Goal: Task Accomplishment & Management: Use online tool/utility

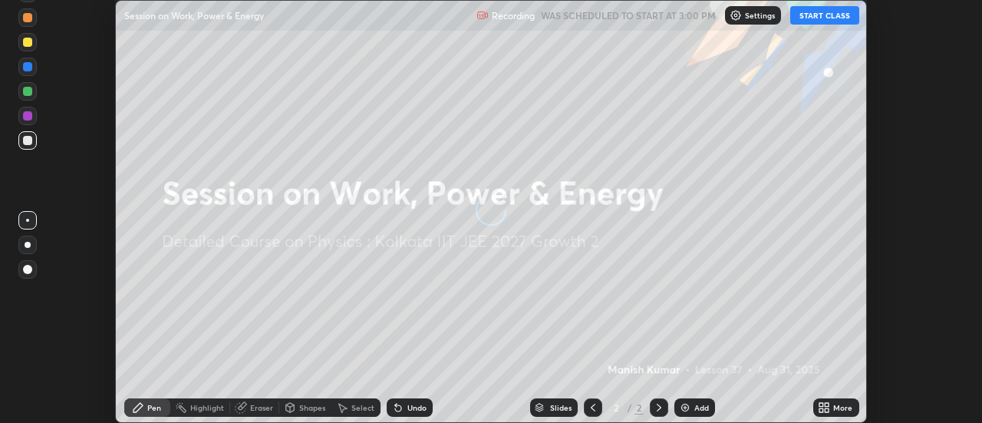
scroll to position [423, 982]
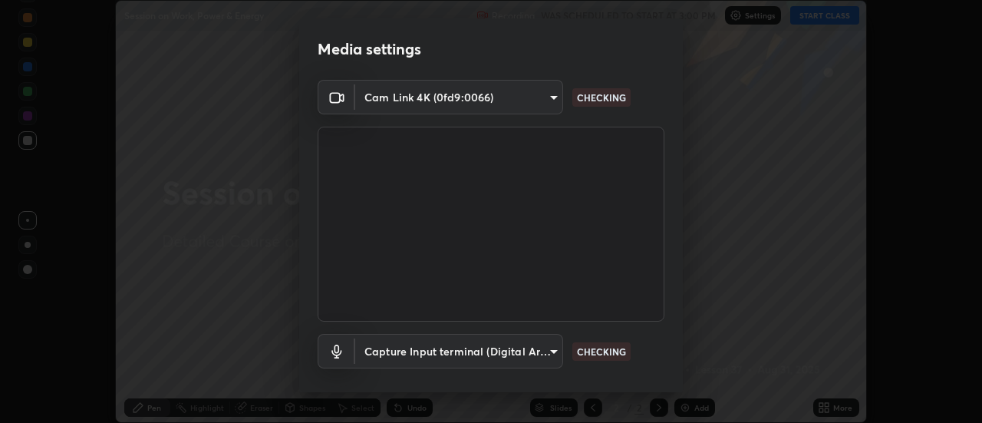
click at [594, 355] on p "CHECKING" at bounding box center [601, 352] width 49 height 14
click at [594, 349] on p "CHECKING" at bounding box center [601, 352] width 49 height 14
click at [599, 348] on p "CHECKING" at bounding box center [601, 352] width 49 height 14
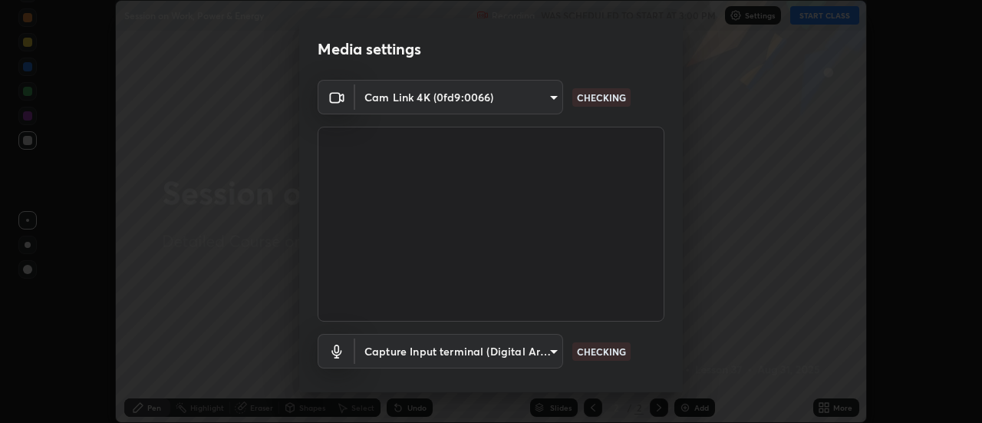
scroll to position [81, 0]
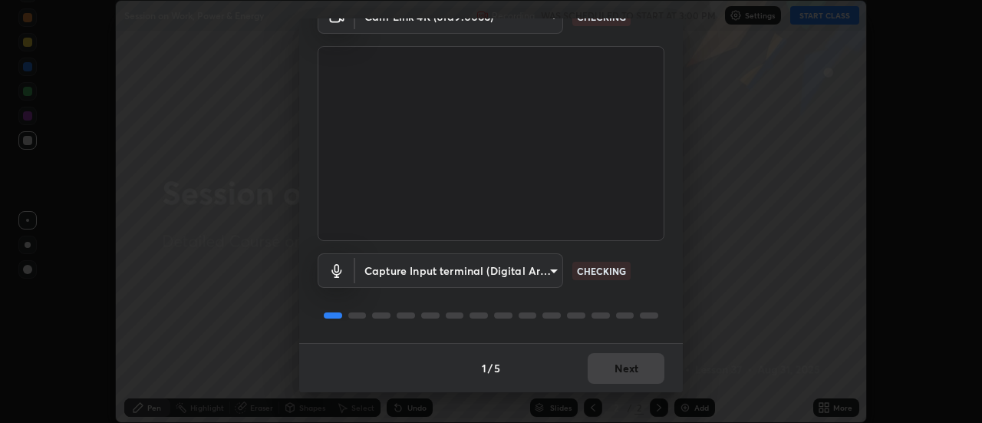
click at [597, 271] on p "CHECKING" at bounding box center [601, 271] width 49 height 14
click at [599, 272] on p "CHECKING" at bounding box center [601, 271] width 49 height 14
click at [603, 272] on p "CHECKING" at bounding box center [601, 271] width 49 height 14
click at [596, 271] on p "CHECKING" at bounding box center [601, 271] width 49 height 14
click at [599, 267] on p "CHECKING" at bounding box center [601, 271] width 49 height 14
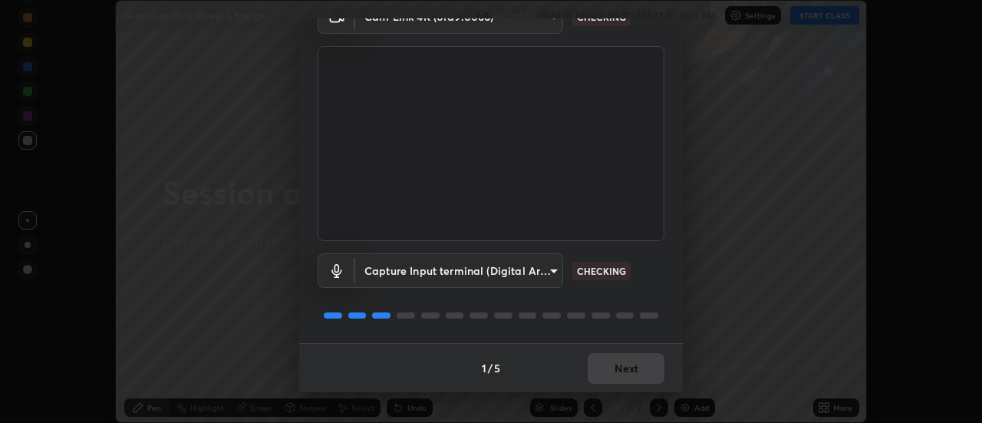
click at [599, 268] on p "CHECKING" at bounding box center [601, 271] width 49 height 14
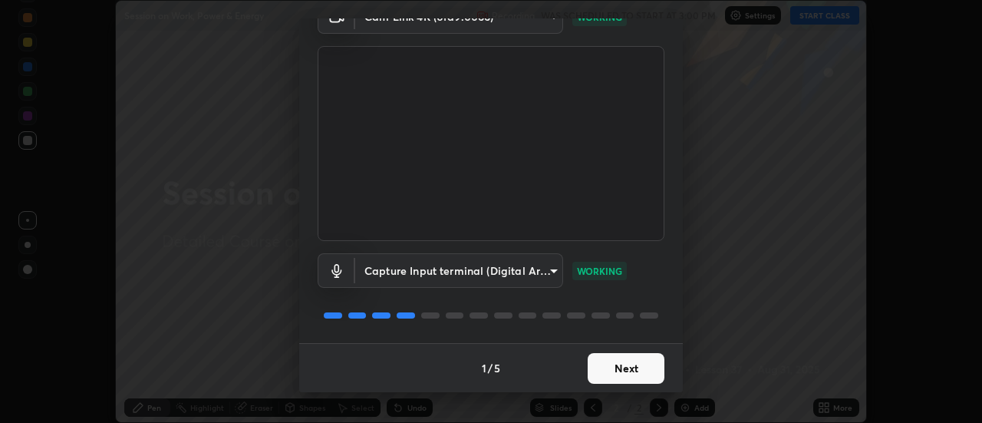
click at [595, 279] on div "Capture Input terminal (Digital Array MIC) (2207:0019) 1707332dd58b52731d14b12a…" at bounding box center [491, 270] width 347 height 35
click at [614, 365] on button "Next" at bounding box center [626, 368] width 77 height 31
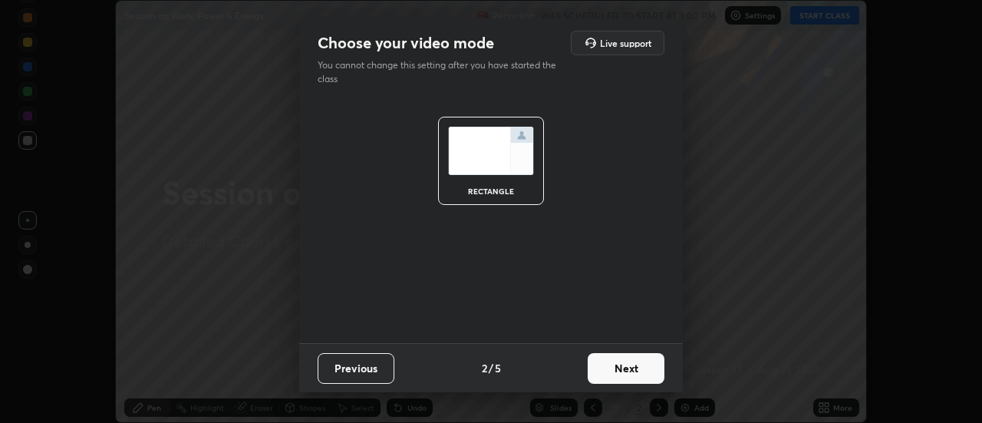
scroll to position [0, 0]
click at [631, 368] on button "Next" at bounding box center [626, 368] width 77 height 31
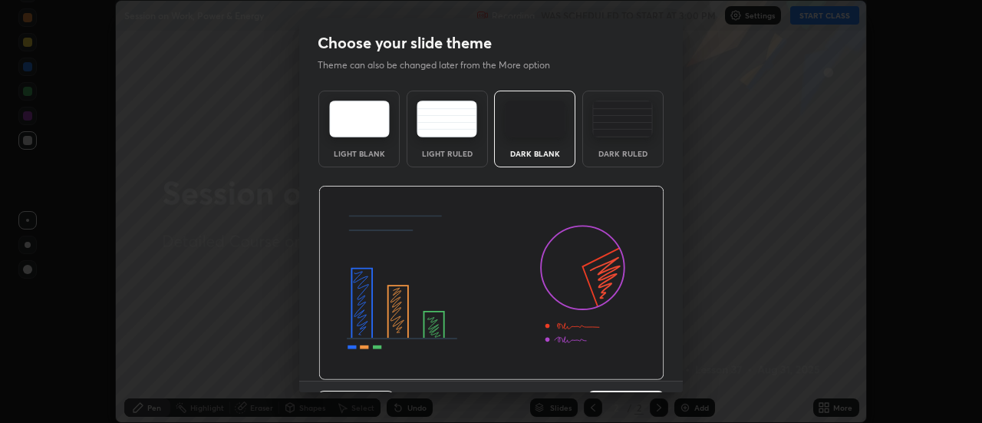
scroll to position [38, 0]
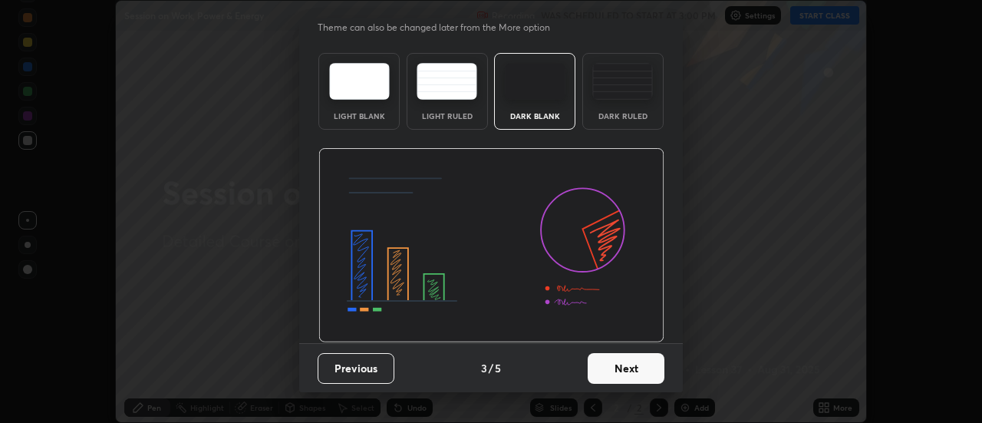
click at [622, 372] on button "Next" at bounding box center [626, 368] width 77 height 31
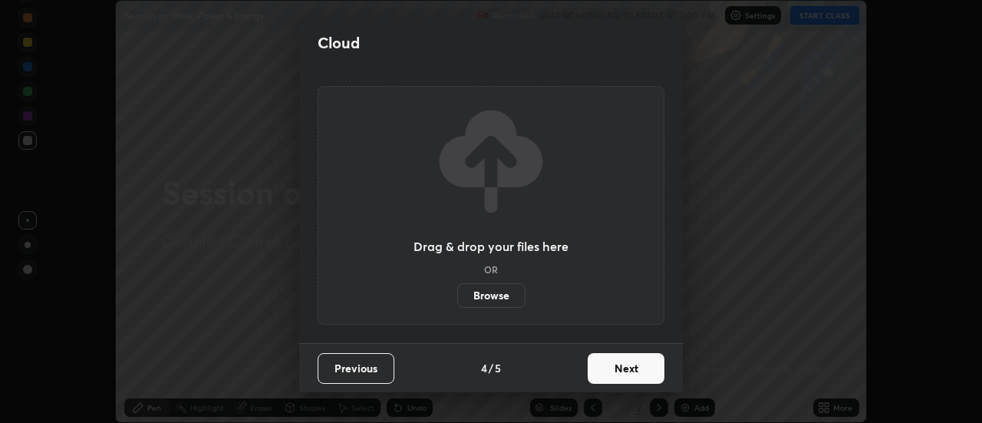
scroll to position [0, 0]
click at [632, 365] on button "Next" at bounding box center [626, 368] width 77 height 31
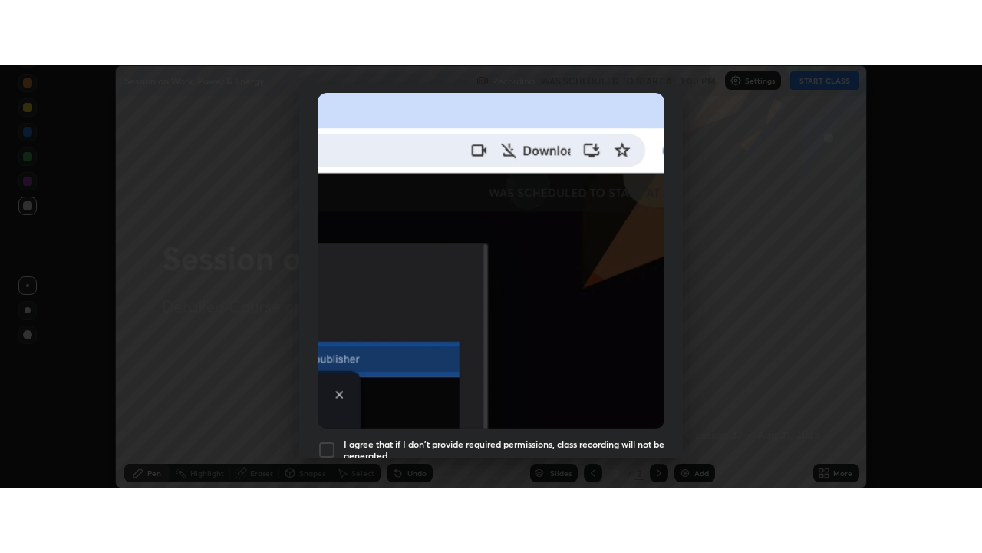
scroll to position [394, 0]
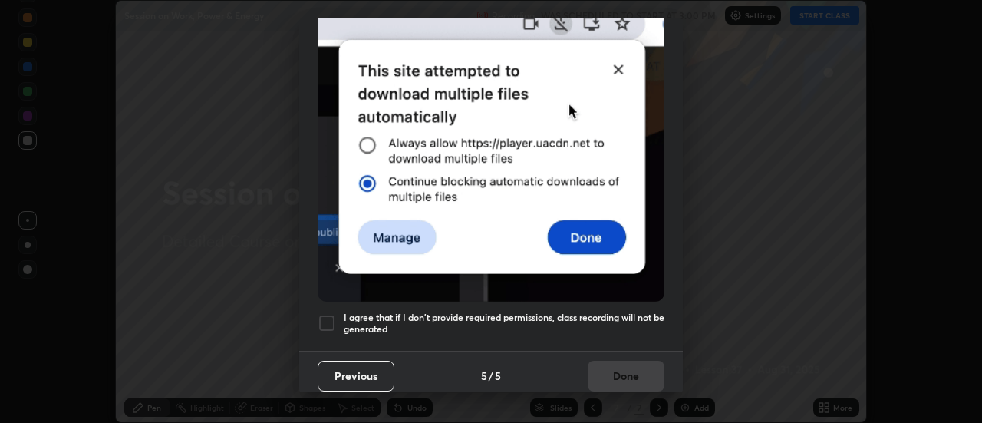
click at [329, 315] on div at bounding box center [327, 323] width 18 height 18
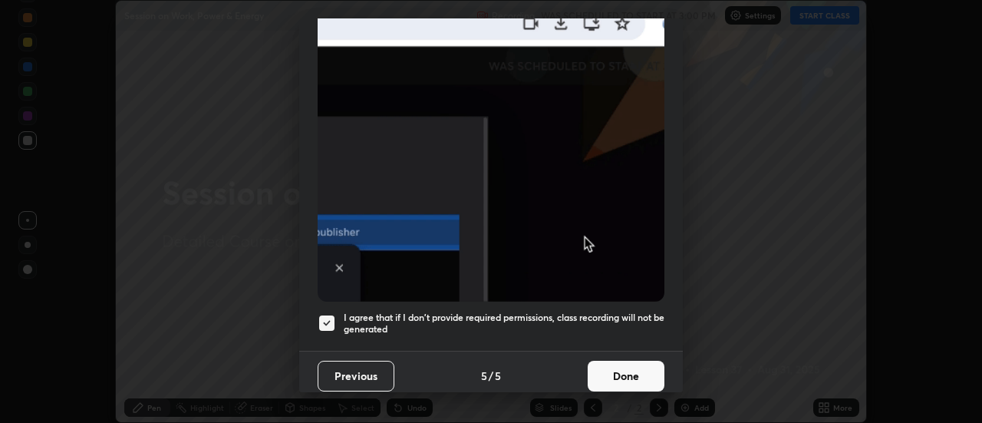
click at [615, 365] on button "Done" at bounding box center [626, 376] width 77 height 31
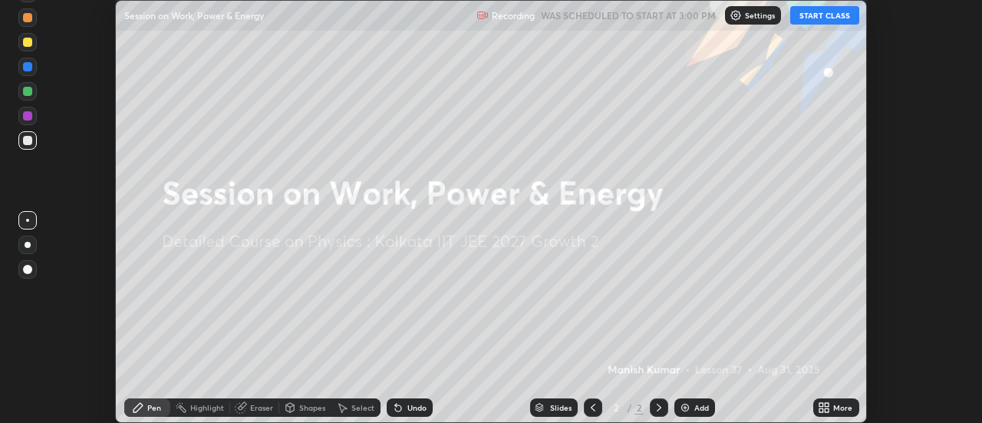
click at [827, 410] on icon at bounding box center [828, 410] width 4 height 4
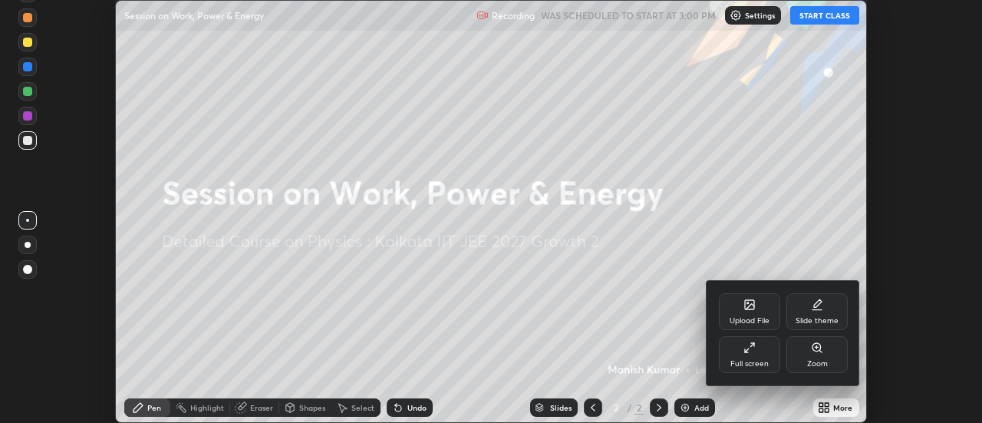
click at [745, 354] on div "Full screen" at bounding box center [749, 354] width 61 height 37
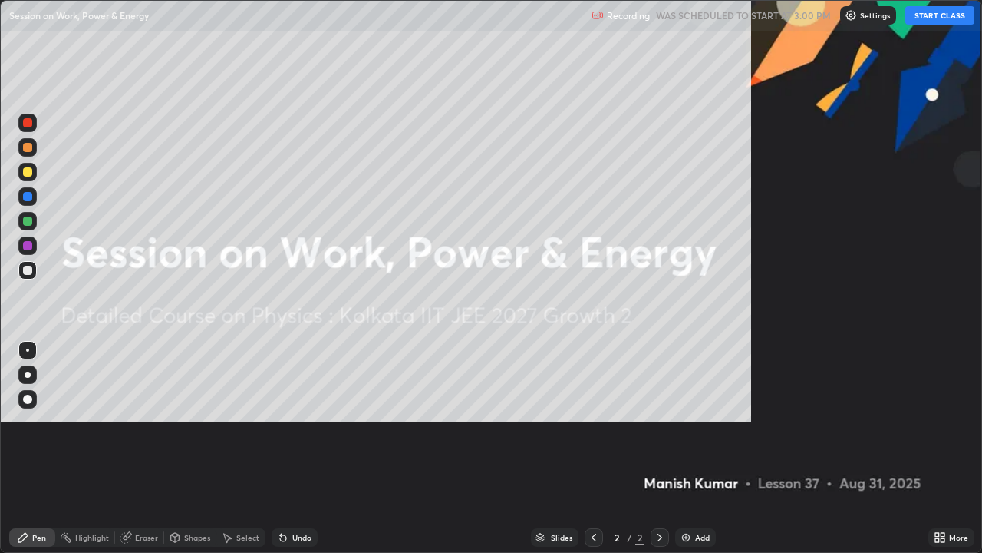
scroll to position [553, 982]
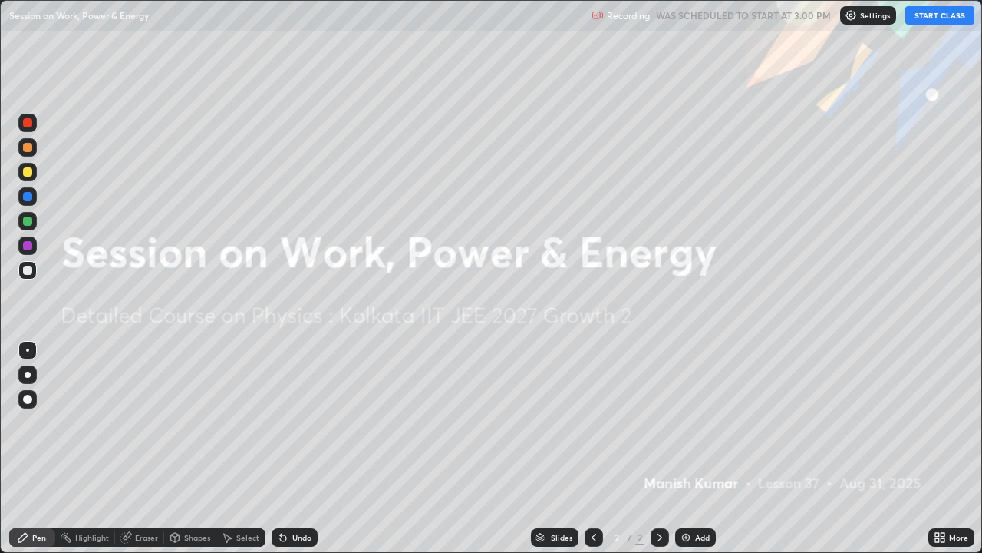
click at [929, 16] on button "START CLASS" at bounding box center [940, 15] width 69 height 18
click at [687, 422] on img at bounding box center [686, 537] width 12 height 12
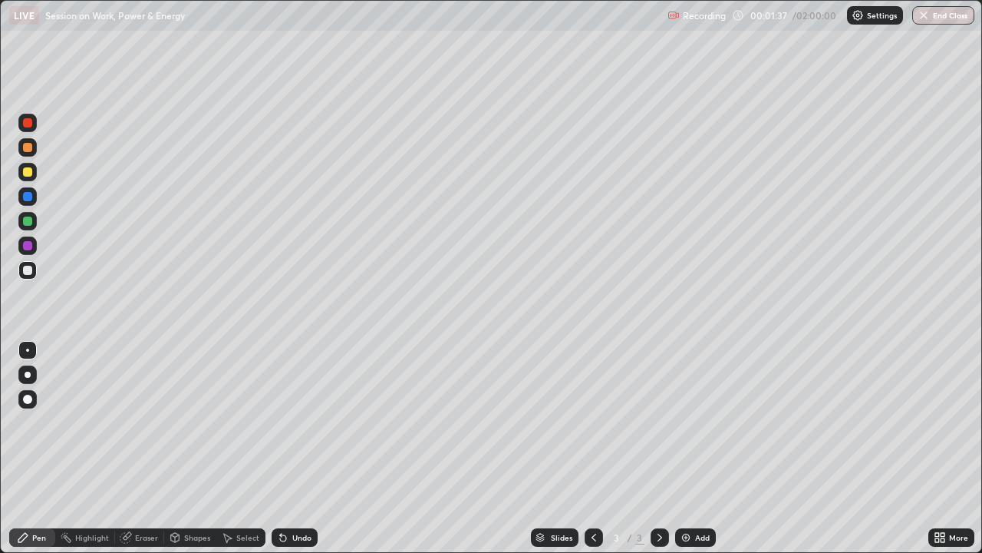
click at [26, 170] on div at bounding box center [27, 171] width 9 height 9
click at [28, 221] on div at bounding box center [27, 220] width 9 height 9
click at [27, 249] on div at bounding box center [27, 245] width 9 height 9
click at [138, 422] on div "Eraser" at bounding box center [146, 537] width 23 height 8
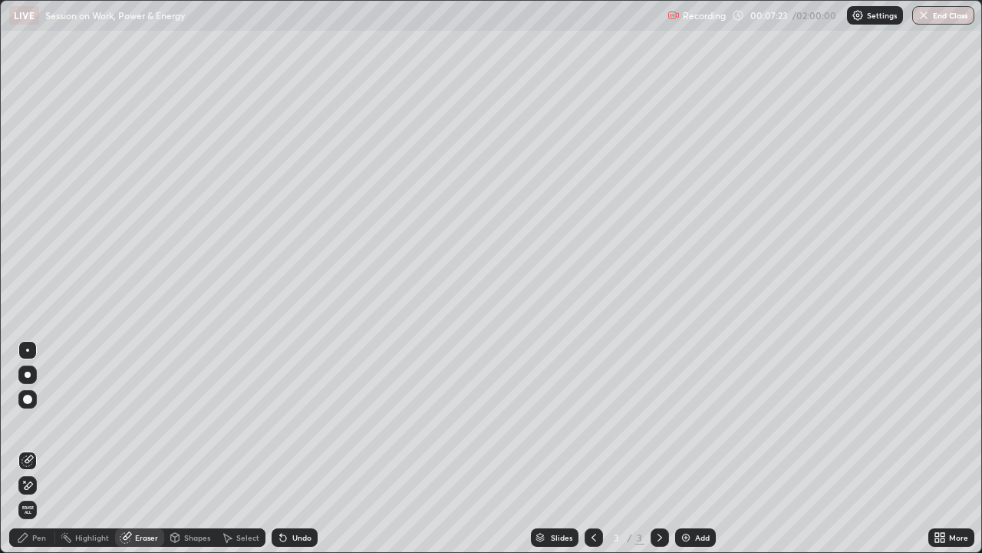
click at [38, 422] on div "Pen" at bounding box center [39, 537] width 14 height 8
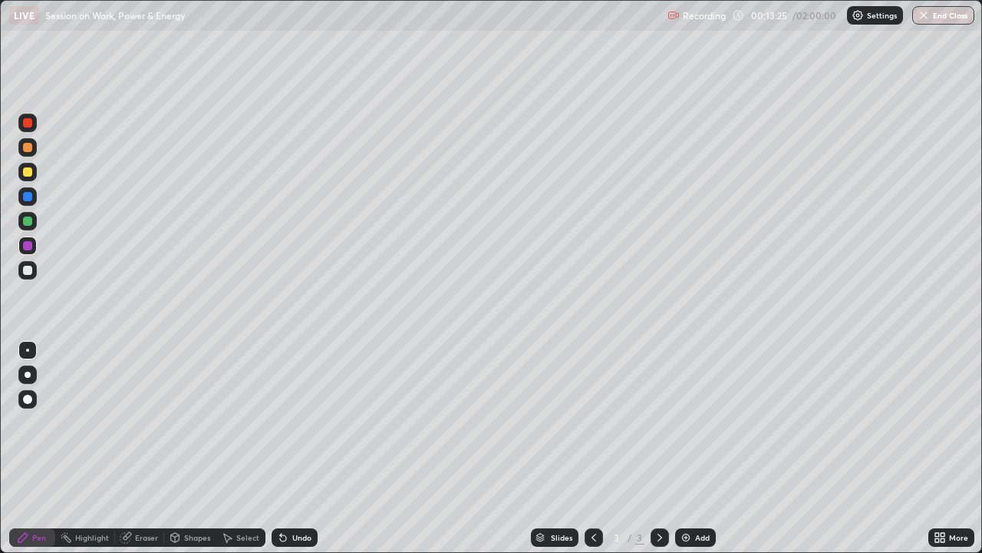
click at [683, 422] on img at bounding box center [686, 537] width 12 height 12
click at [28, 272] on div at bounding box center [27, 270] width 9 height 9
click at [680, 422] on img at bounding box center [686, 537] width 12 height 12
click at [135, 422] on div "Eraser" at bounding box center [146, 537] width 23 height 8
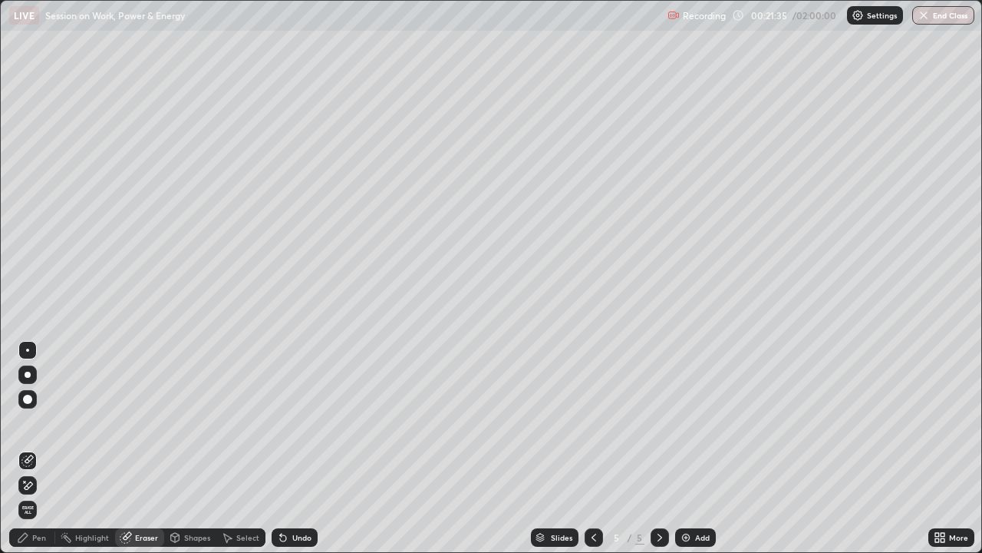
click at [38, 422] on div "Pen" at bounding box center [32, 537] width 46 height 18
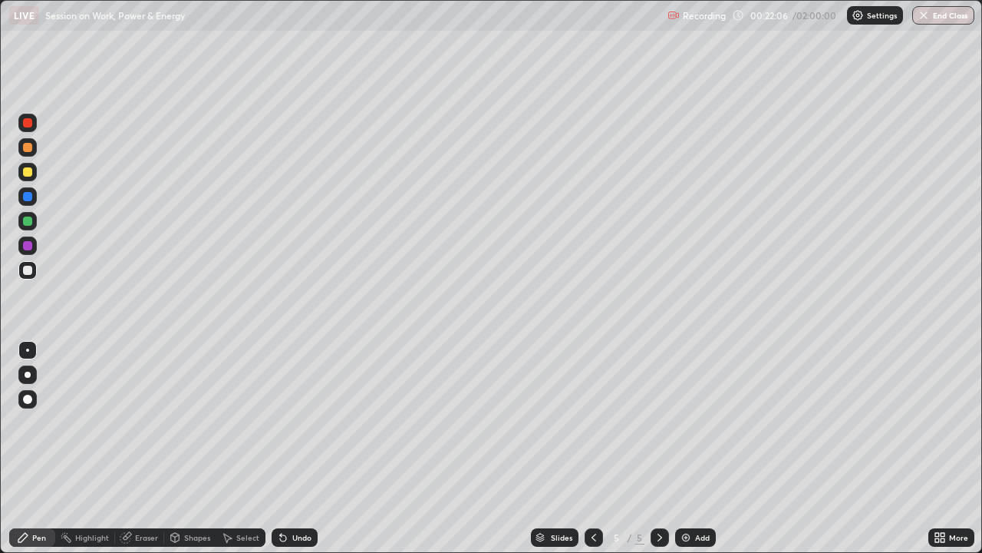
click at [27, 172] on div at bounding box center [27, 171] width 9 height 9
click at [681, 422] on img at bounding box center [686, 537] width 12 height 12
click at [593, 422] on icon at bounding box center [594, 537] width 12 height 12
click at [678, 422] on div "Add" at bounding box center [695, 537] width 41 height 18
click at [25, 225] on div at bounding box center [27, 220] width 9 height 9
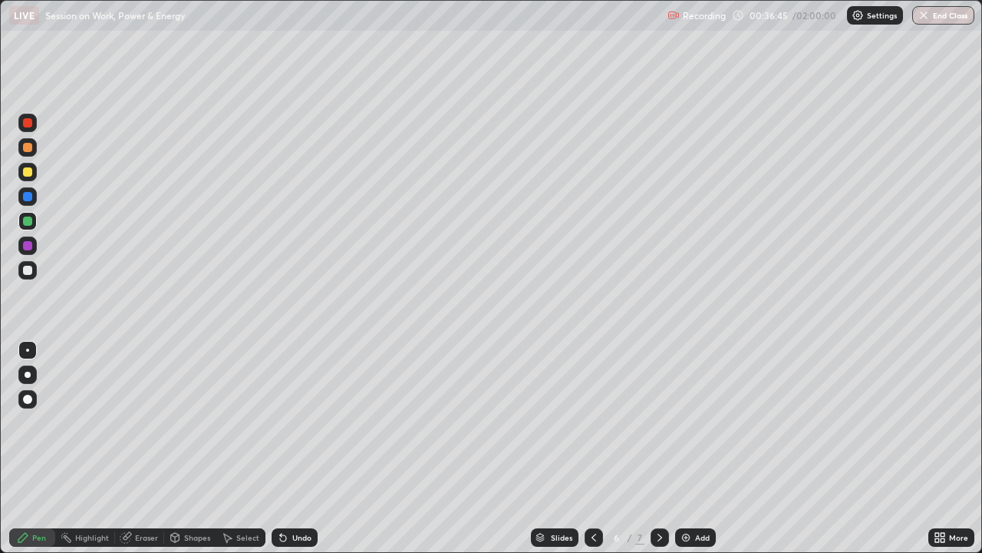
click at [593, 422] on icon at bounding box center [594, 537] width 12 height 12
click at [659, 422] on icon at bounding box center [660, 537] width 12 height 12
click at [685, 422] on img at bounding box center [686, 537] width 12 height 12
click at [28, 177] on div at bounding box center [27, 172] width 18 height 18
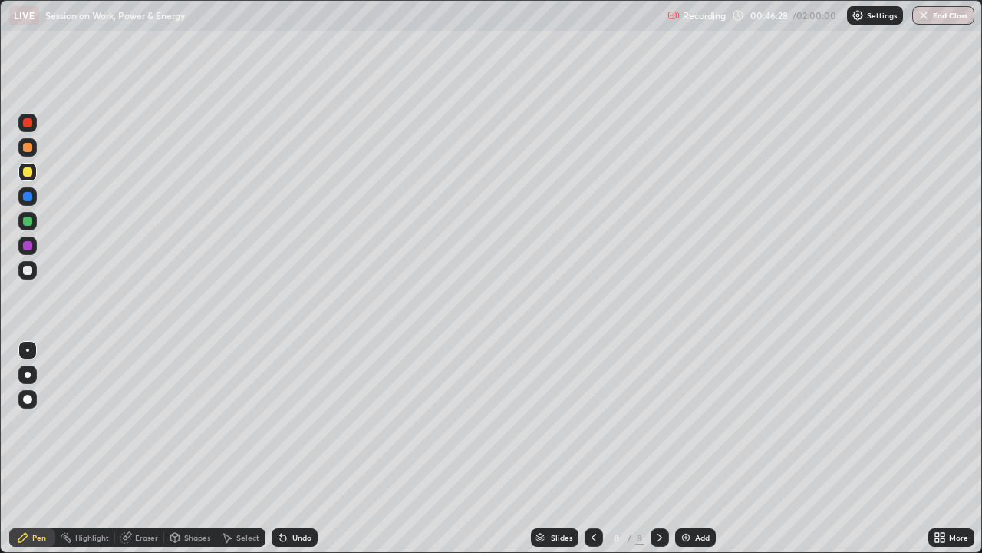
click at [680, 422] on img at bounding box center [686, 537] width 12 height 12
click at [592, 422] on icon at bounding box center [594, 537] width 12 height 12
click at [656, 422] on icon at bounding box center [660, 537] width 12 height 12
click at [140, 422] on div "Eraser" at bounding box center [146, 537] width 23 height 8
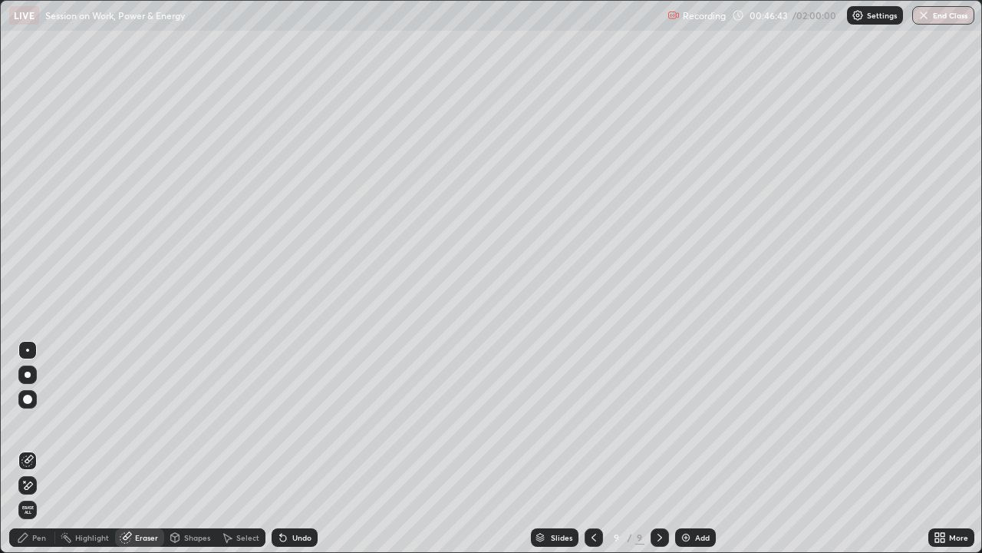
click at [38, 422] on div "Pen" at bounding box center [39, 537] width 14 height 8
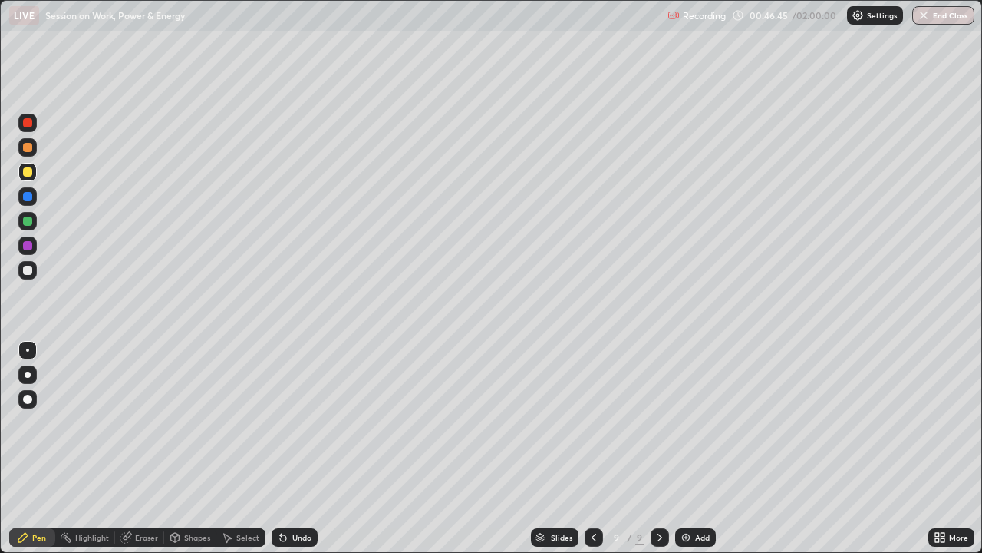
click at [138, 422] on div "Eraser" at bounding box center [146, 537] width 23 height 8
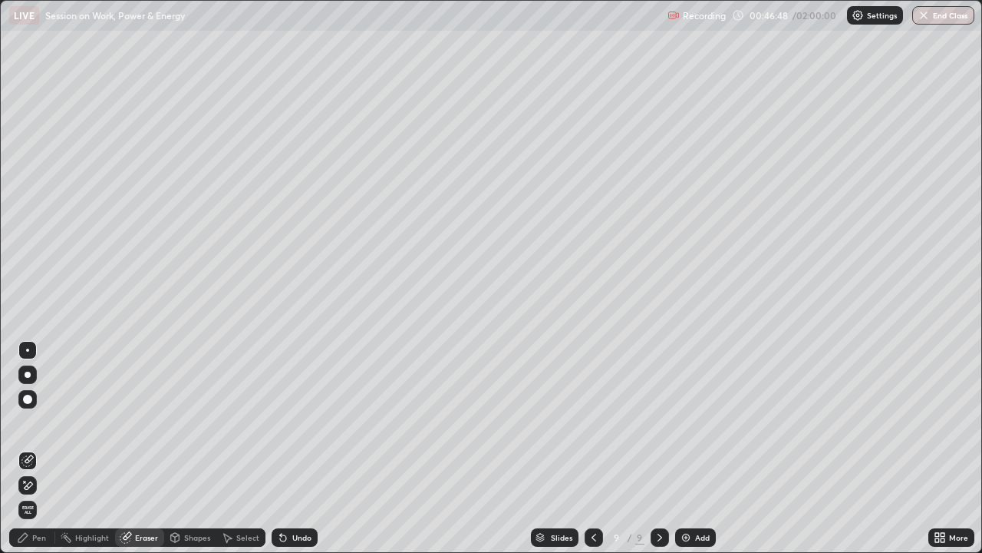
click at [28, 422] on icon at bounding box center [22, 537] width 9 height 9
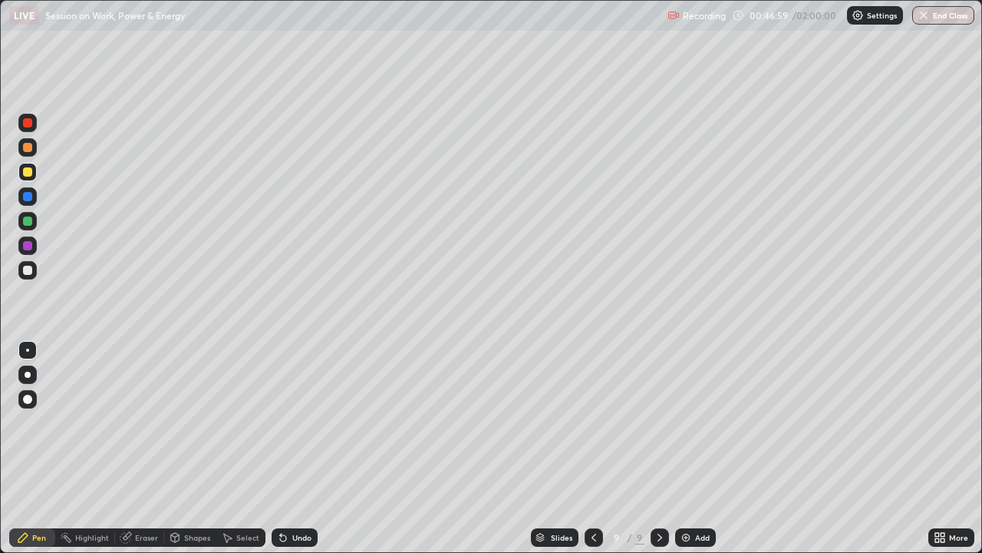
click at [590, 422] on icon at bounding box center [594, 537] width 12 height 12
click at [660, 422] on icon at bounding box center [660, 537] width 12 height 12
click at [590, 422] on icon at bounding box center [594, 537] width 12 height 12
click at [657, 422] on icon at bounding box center [660, 537] width 12 height 12
click at [685, 422] on img at bounding box center [686, 537] width 12 height 12
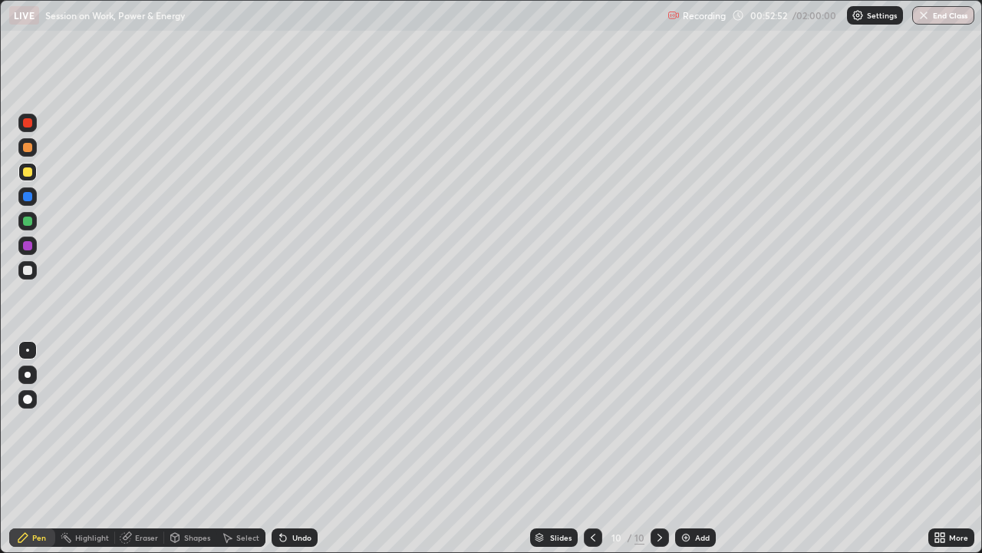
click at [138, 422] on div "Eraser" at bounding box center [146, 537] width 23 height 8
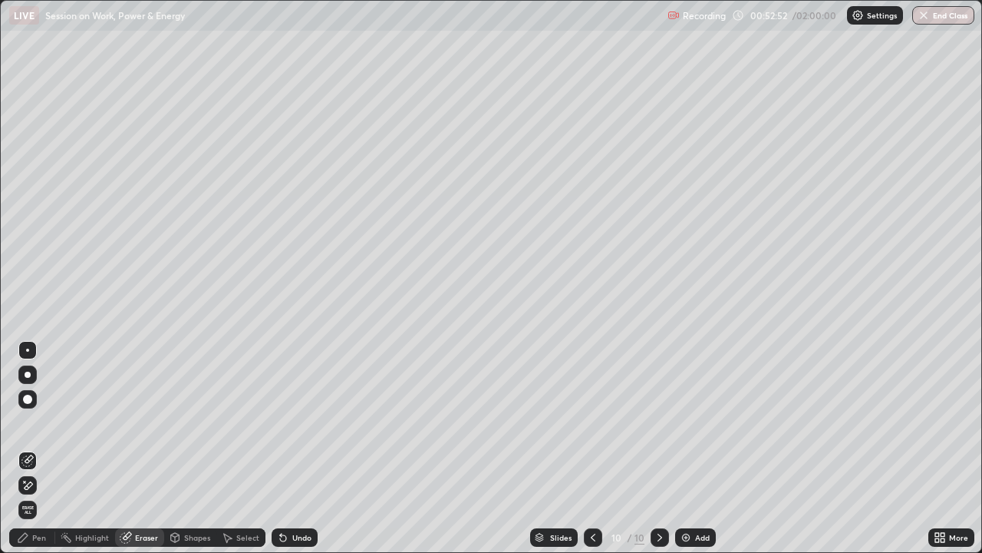
click at [137, 422] on div "Eraser" at bounding box center [146, 537] width 23 height 8
click at [35, 422] on div "Pen" at bounding box center [39, 537] width 14 height 8
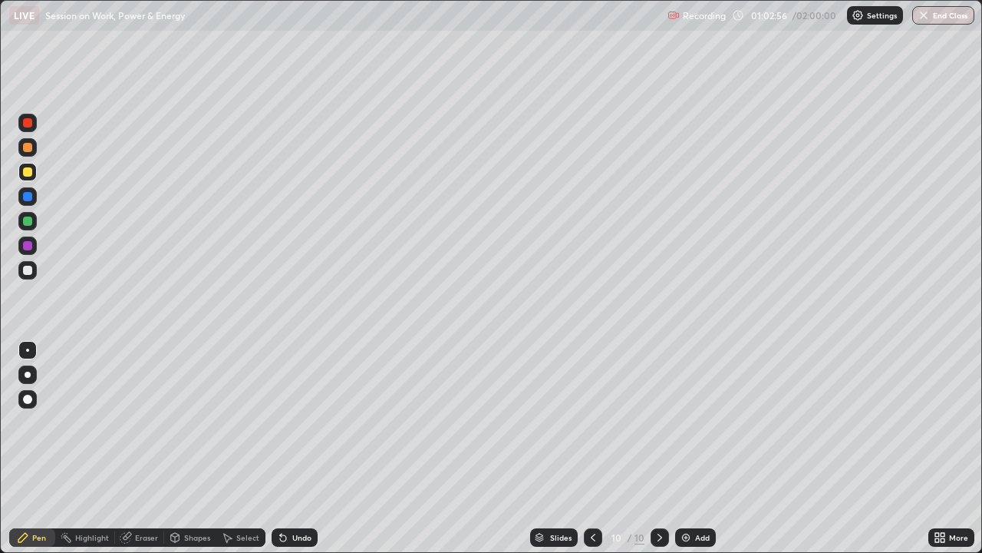
click at [29, 227] on div at bounding box center [27, 221] width 18 height 18
click at [139, 422] on div "Eraser" at bounding box center [146, 537] width 23 height 8
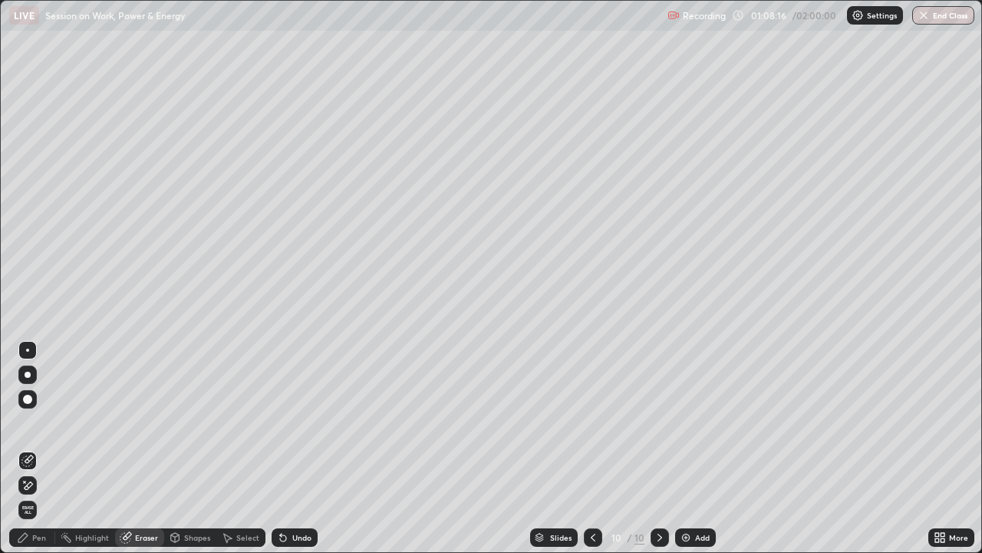
click at [36, 422] on div "Pen" at bounding box center [39, 537] width 14 height 8
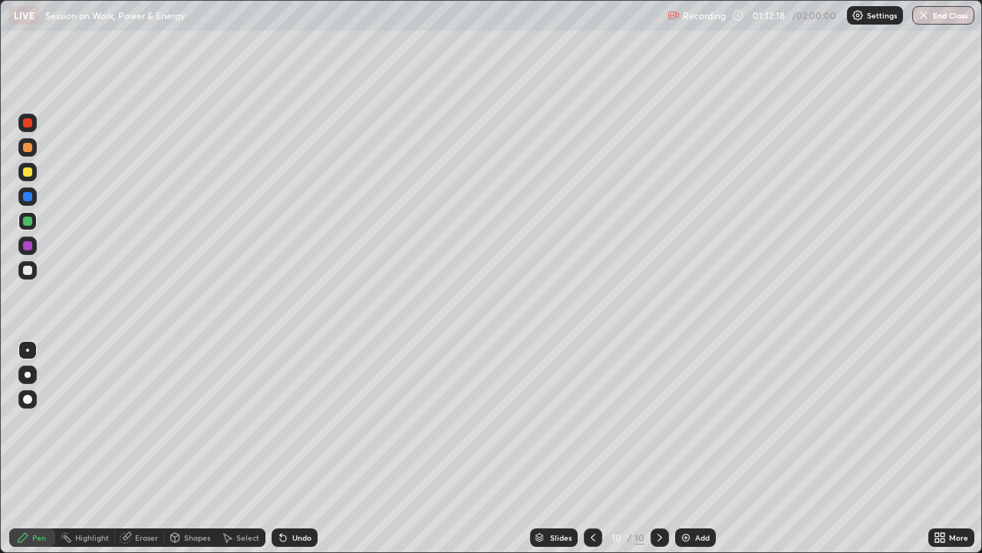
click at [682, 422] on img at bounding box center [686, 537] width 12 height 12
click at [689, 422] on img at bounding box center [686, 537] width 12 height 12
click at [680, 422] on img at bounding box center [686, 537] width 12 height 12
click at [34, 422] on div "Pen" at bounding box center [32, 537] width 46 height 18
click at [682, 422] on img at bounding box center [686, 537] width 12 height 12
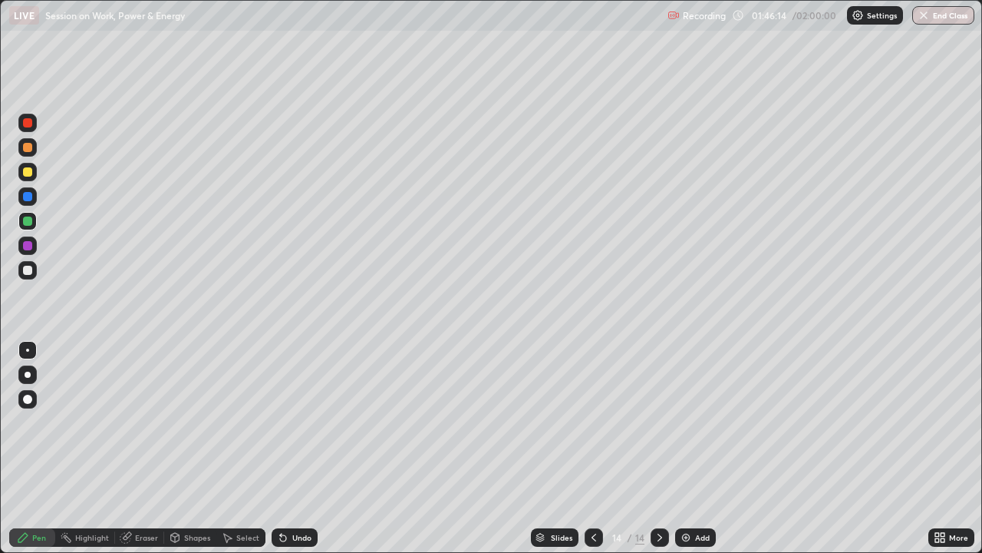
click at [593, 422] on icon at bounding box center [594, 537] width 12 height 12
click at [657, 422] on icon at bounding box center [660, 537] width 12 height 12
click at [26, 147] on div at bounding box center [27, 147] width 9 height 9
click at [931, 18] on button "End Class" at bounding box center [944, 15] width 62 height 18
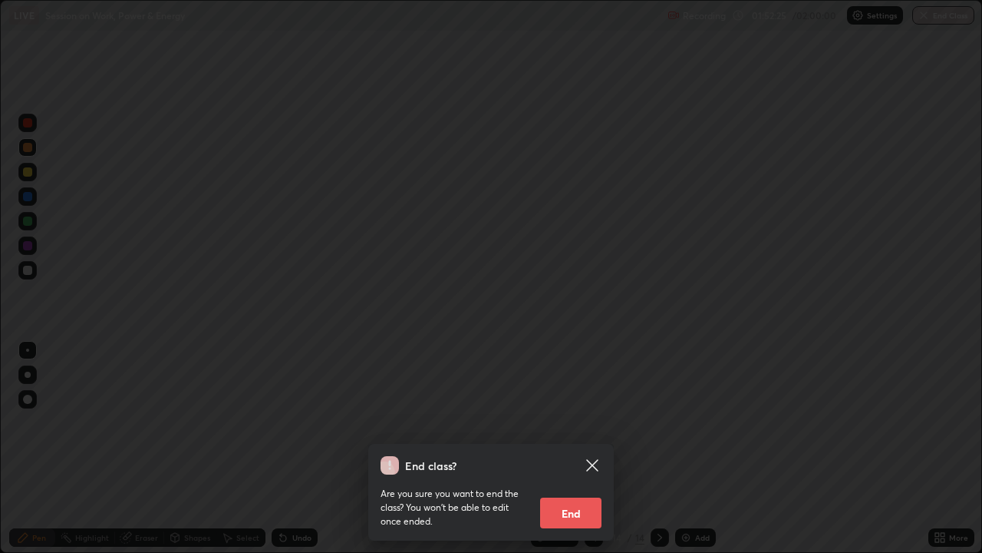
click at [561, 422] on button "End" at bounding box center [570, 512] width 61 height 31
